Goal: Information Seeking & Learning: Learn about a topic

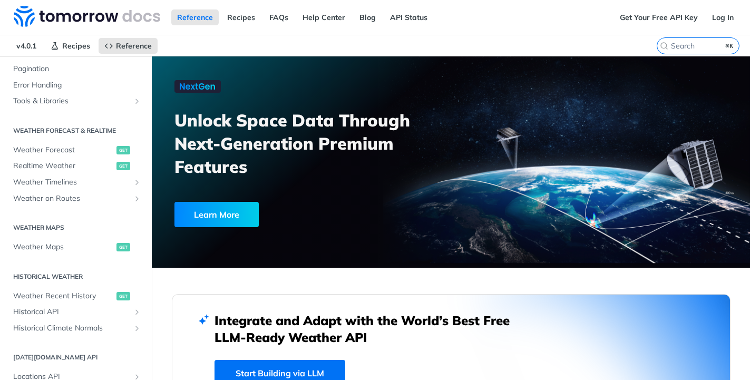
scroll to position [163, 0]
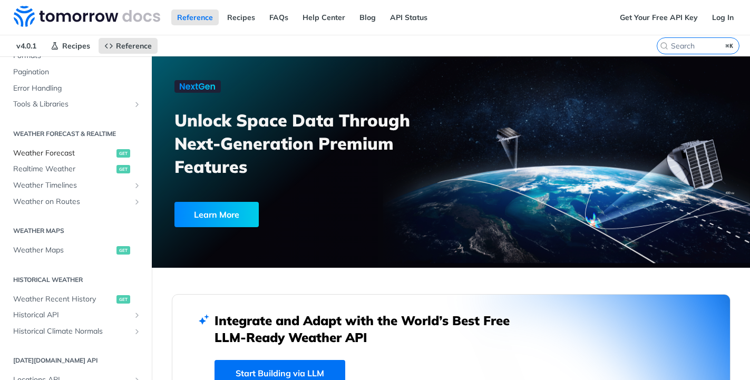
click at [57, 153] on span "Weather Forecast" at bounding box center [63, 153] width 101 height 11
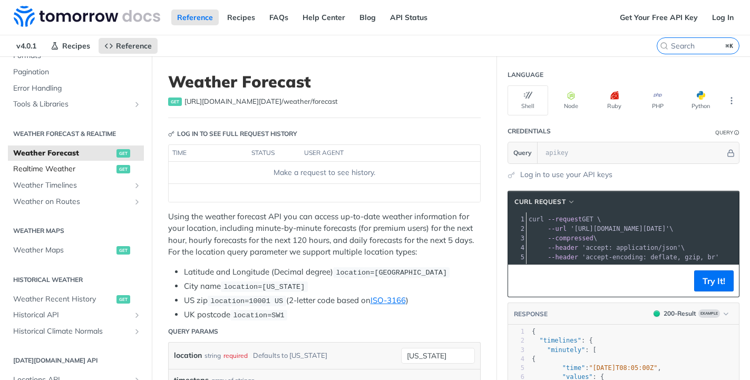
click at [57, 173] on span "Realtime Weather" at bounding box center [63, 169] width 101 height 11
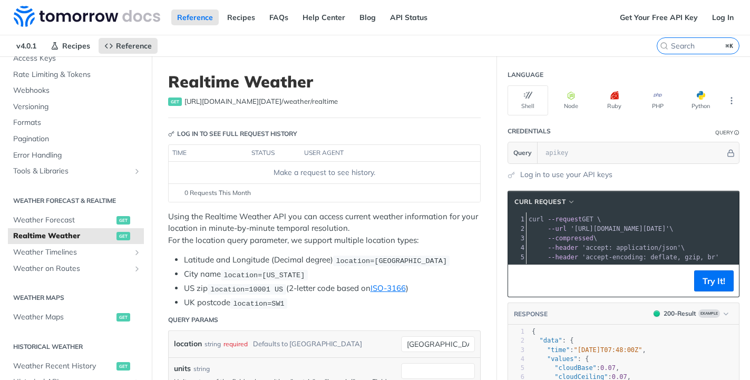
scroll to position [33, 0]
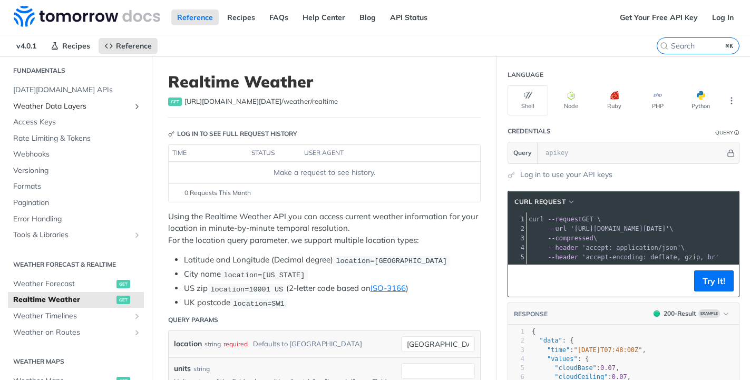
click at [36, 109] on span "Weather Data Layers" at bounding box center [71, 106] width 117 height 11
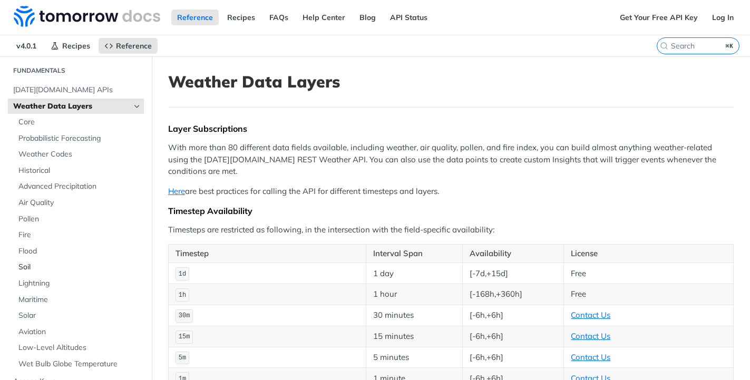
click at [31, 272] on span "Soil" at bounding box center [79, 267] width 123 height 11
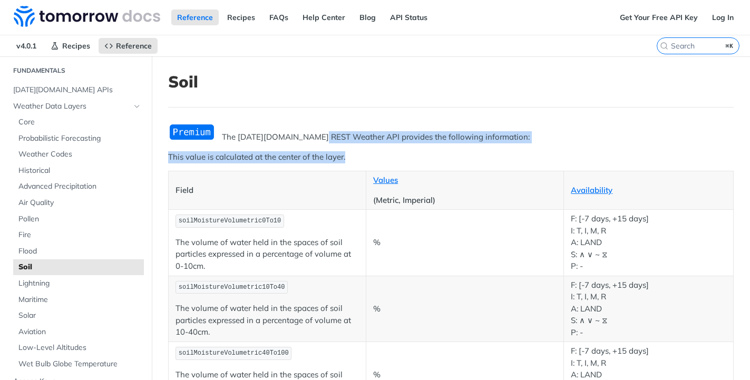
drag, startPoint x: 321, startPoint y: 138, endPoint x: 353, endPoint y: 155, distance: 36.3
type textarea "ather API provides the following information: This value is calculated at the c…"
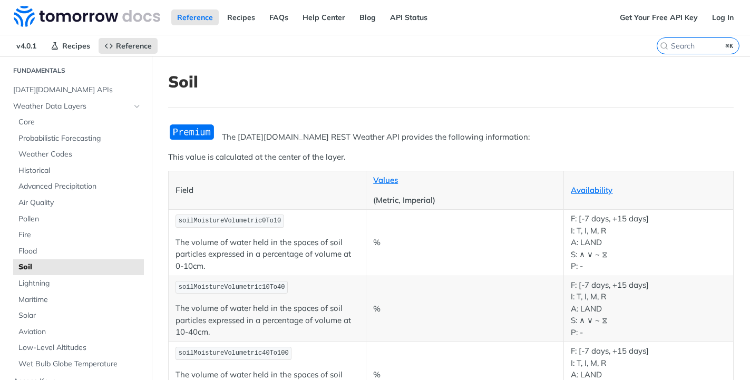
click at [374, 158] on p "This value is calculated at the center of the layer." at bounding box center [451, 157] width 566 height 12
